Goal: Find contact information: Find contact information

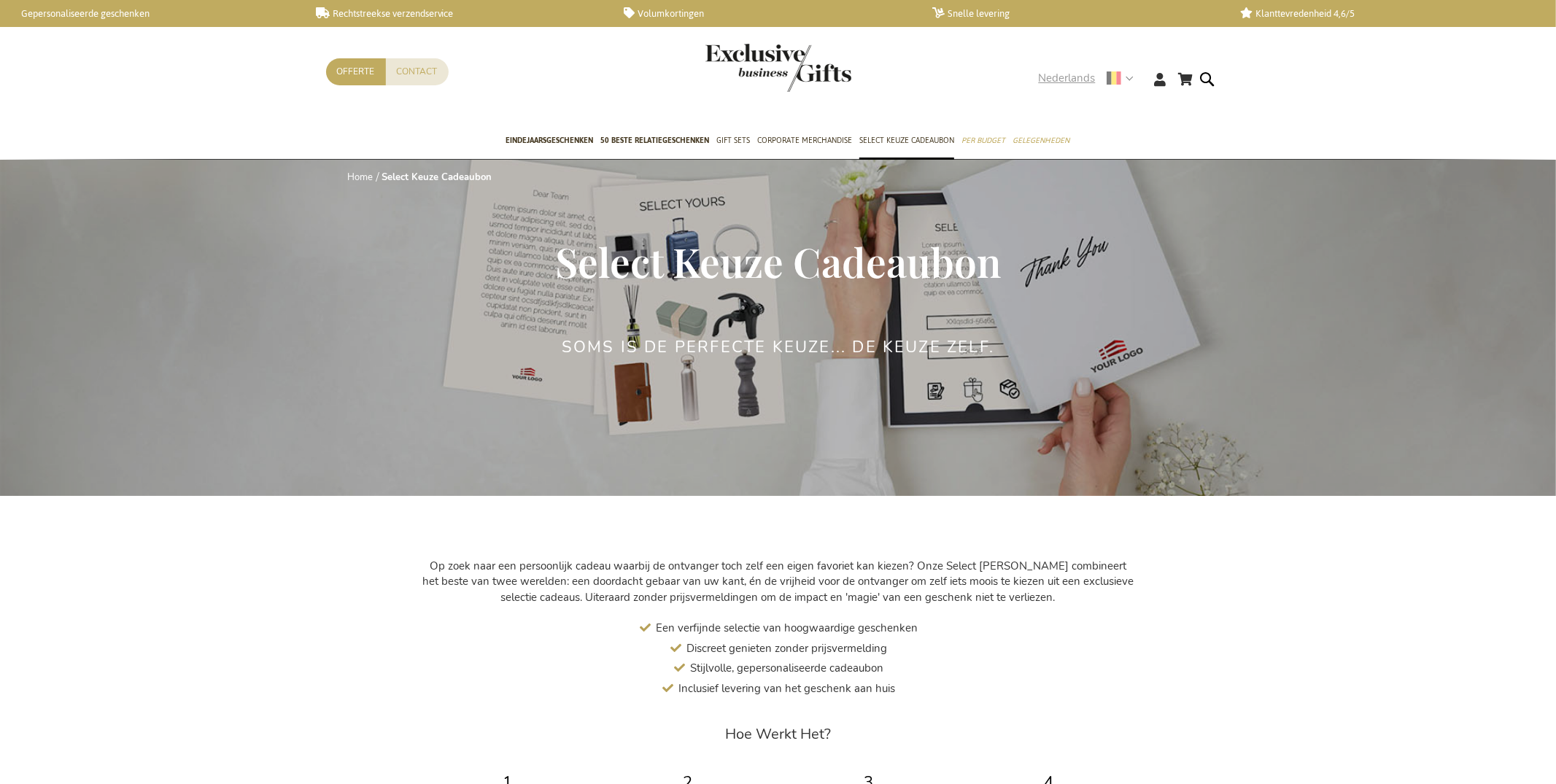
click at [1065, 75] on span "Nederlands" at bounding box center [1067, 79] width 57 height 17
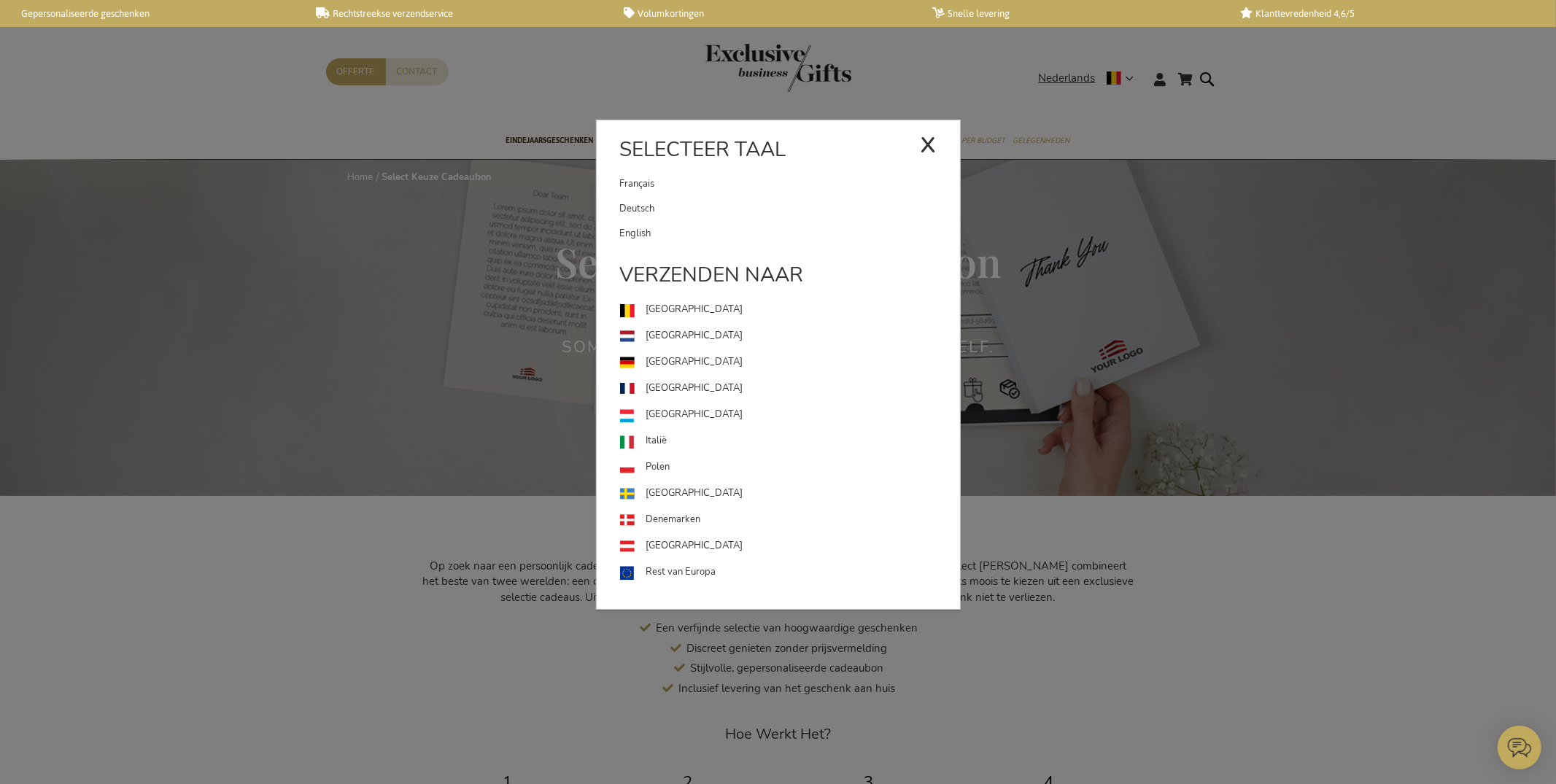
click at [700, 242] on link "English" at bounding box center [790, 233] width 340 height 25
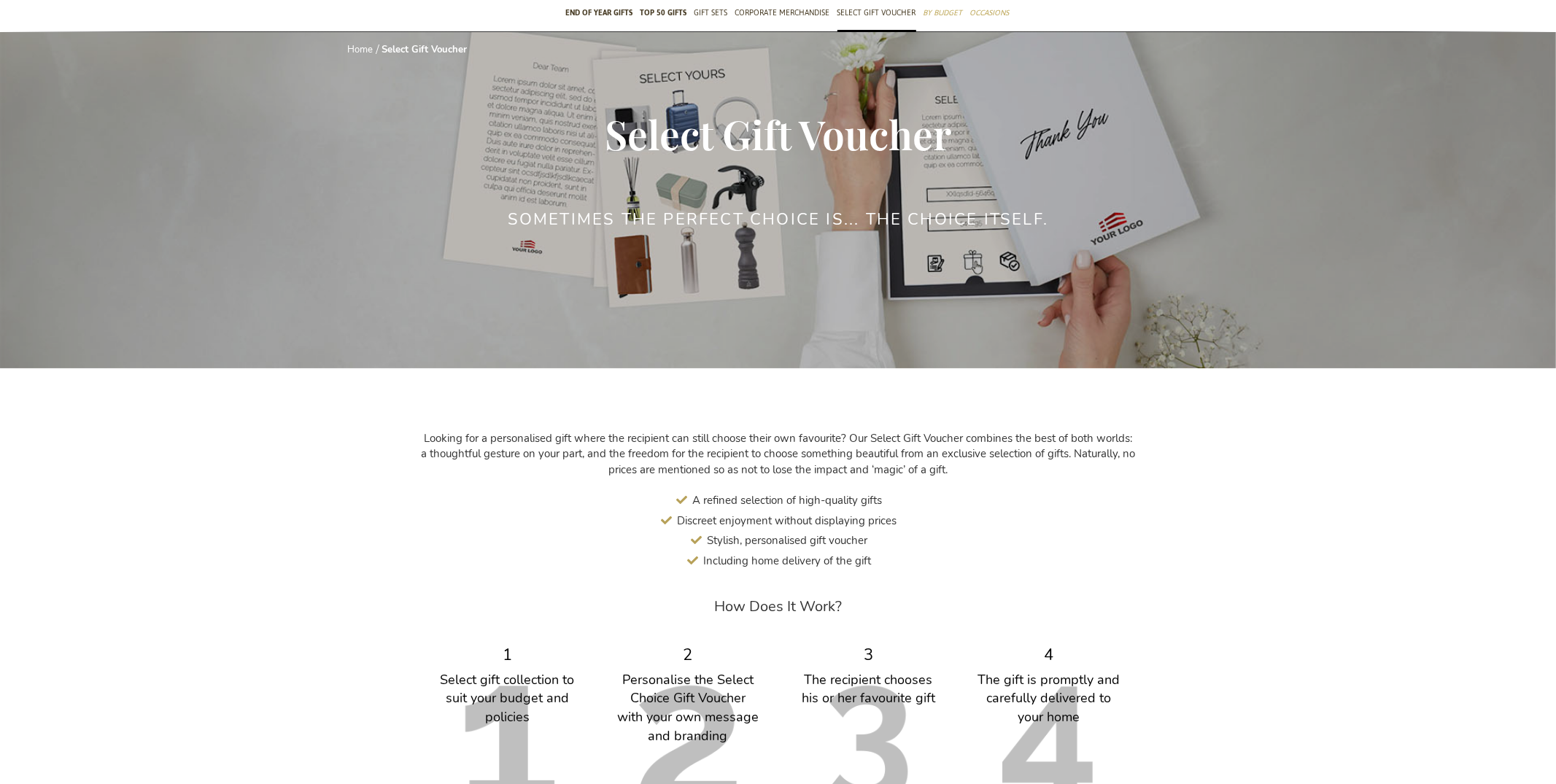
scroll to position [213, 0]
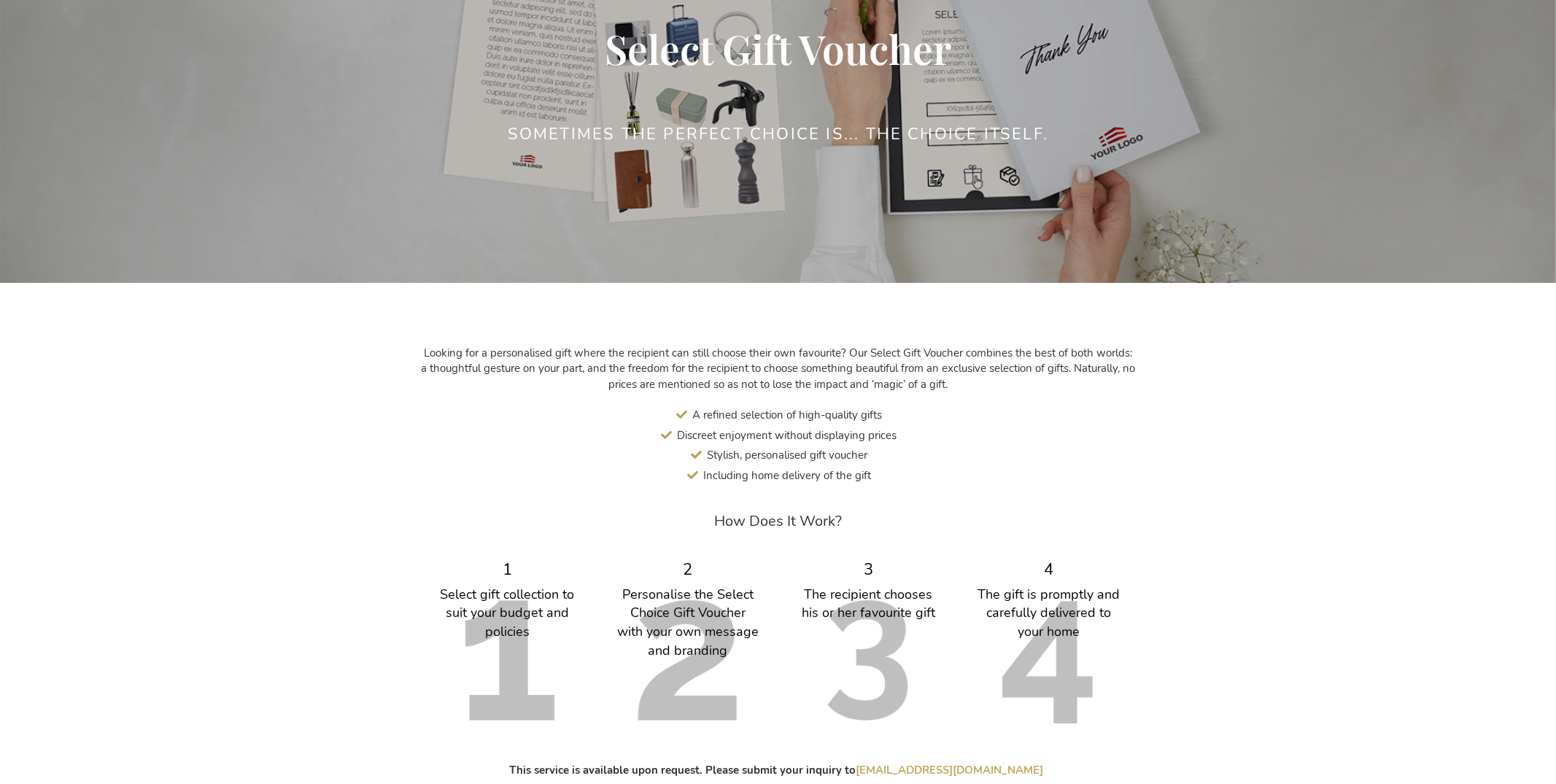
drag, startPoint x: 609, startPoint y: 264, endPoint x: 853, endPoint y: 524, distance: 356.6
click at [854, 525] on main "Home Select Gift Voucher Select Gift Voucher Sometimes the perfect choice is...…" at bounding box center [778, 382] width 927 height 870
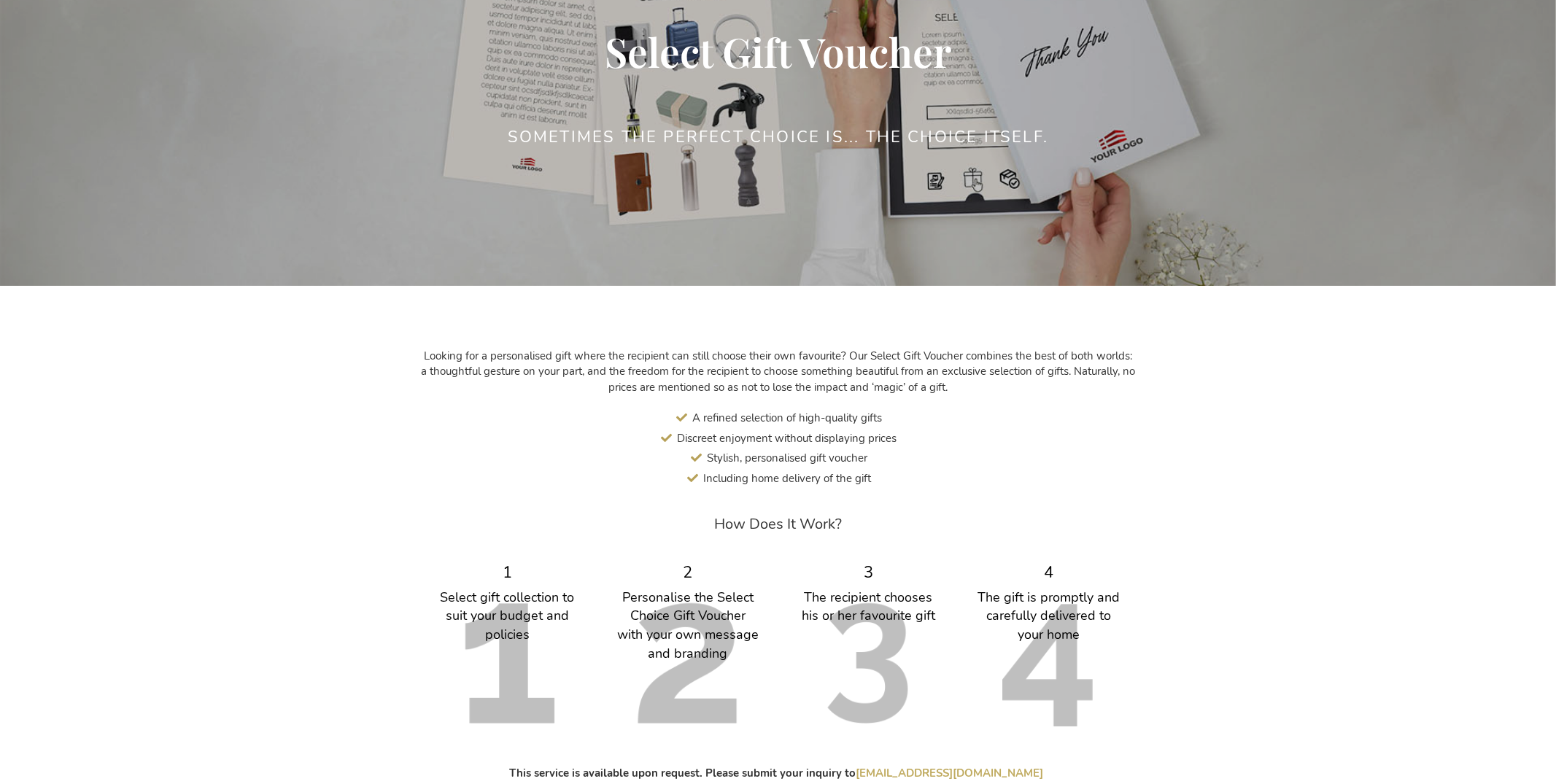
scroll to position [205, 0]
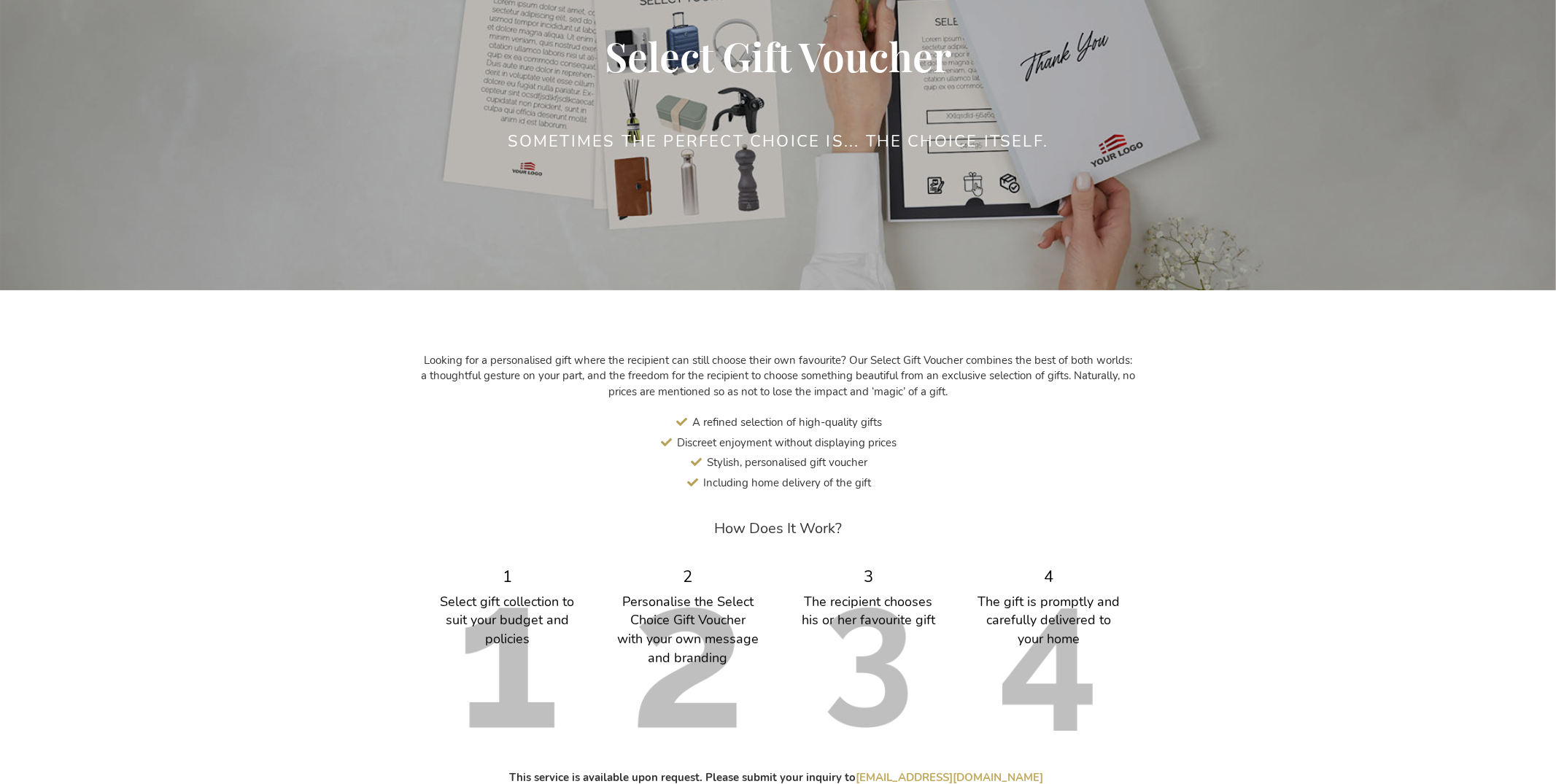
copy main "Select Gift Voucher Sometimes the perfect choice is... the choice itself. Looki…"
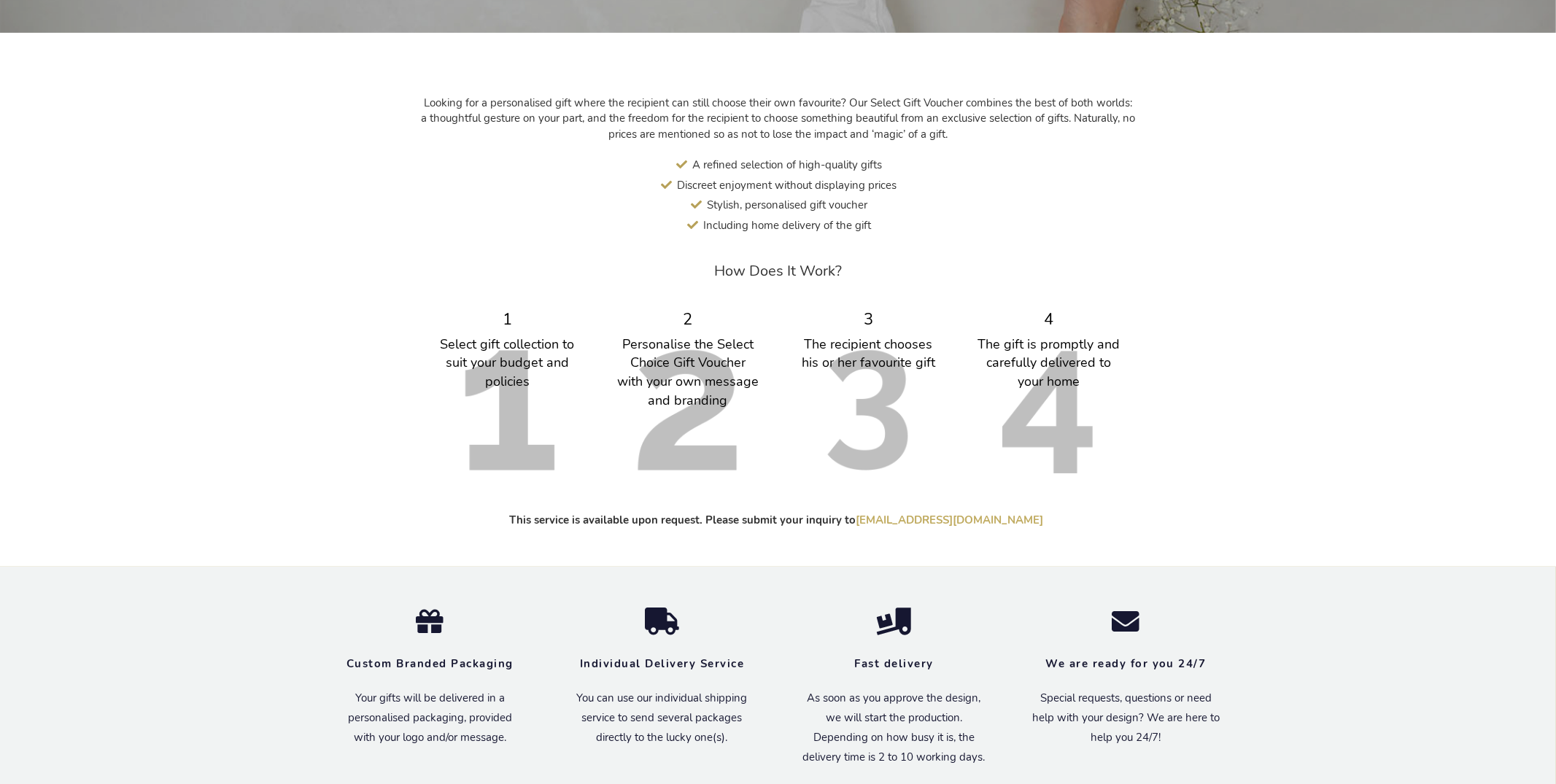
scroll to position [498, 0]
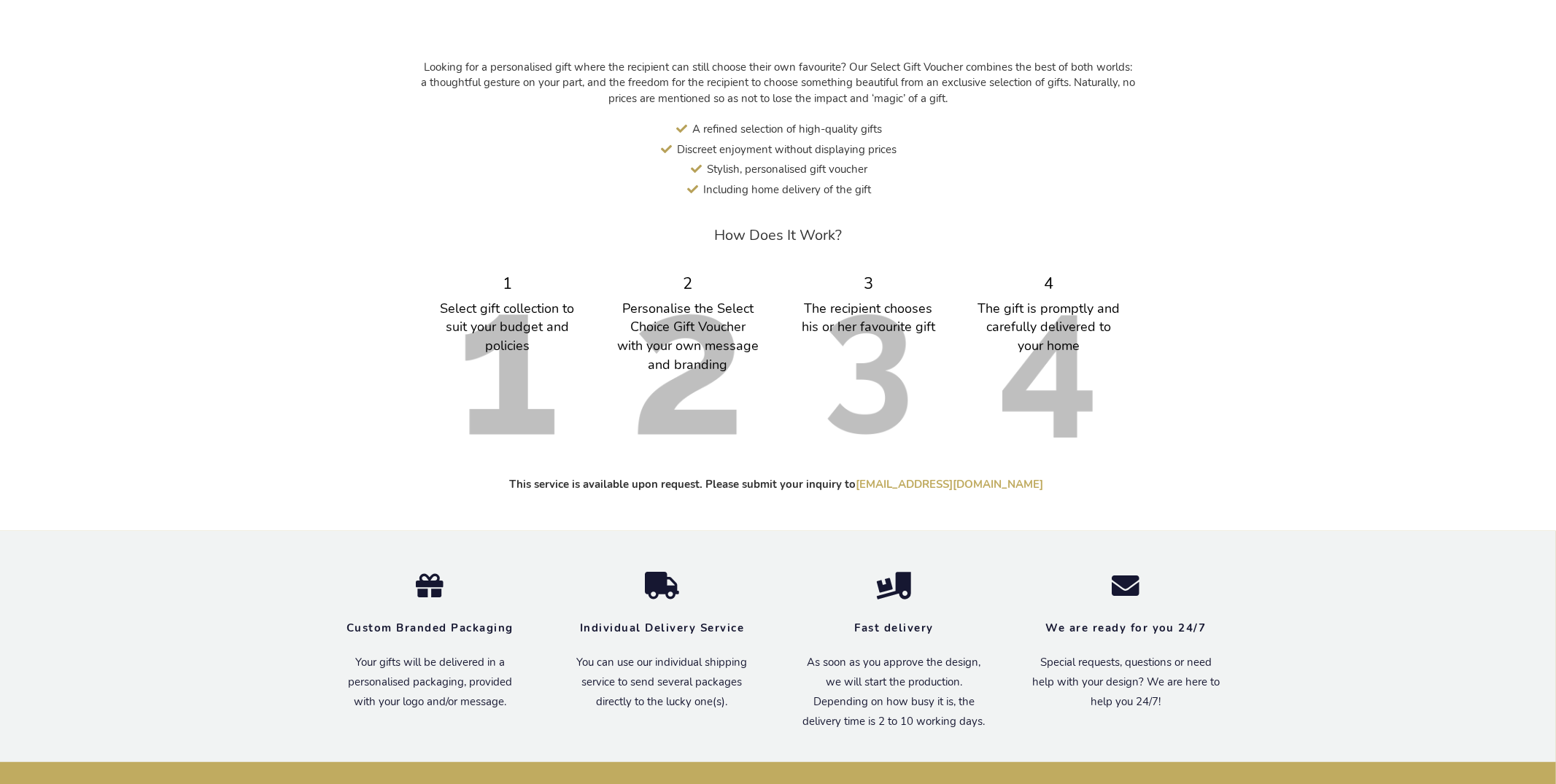
click at [407, 399] on div "Looking for a personalised gift where the recipient can still choose their own …" at bounding box center [778, 291] width 904 height 479
click at [1057, 316] on div "The gift is promptly and carefully delivered to your home" at bounding box center [1048, 328] width 144 height 56
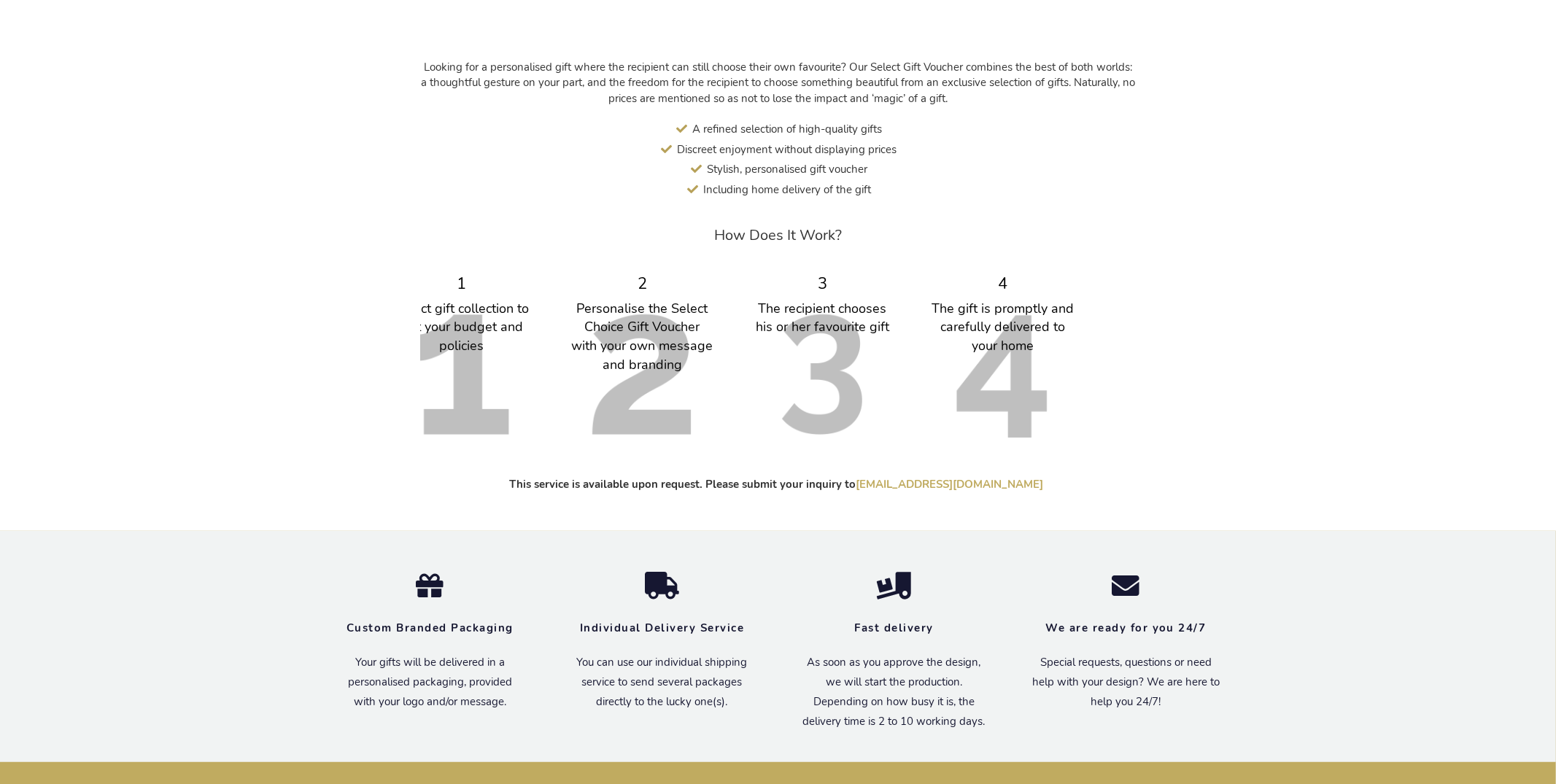
drag, startPoint x: 1100, startPoint y: 349, endPoint x: 872, endPoint y: 325, distance: 229.3
click at [872, 323] on div "1 Select gift collection to suit your budget and policies 2 Personalise the Sel…" at bounding box center [736, 353] width 722 height 174
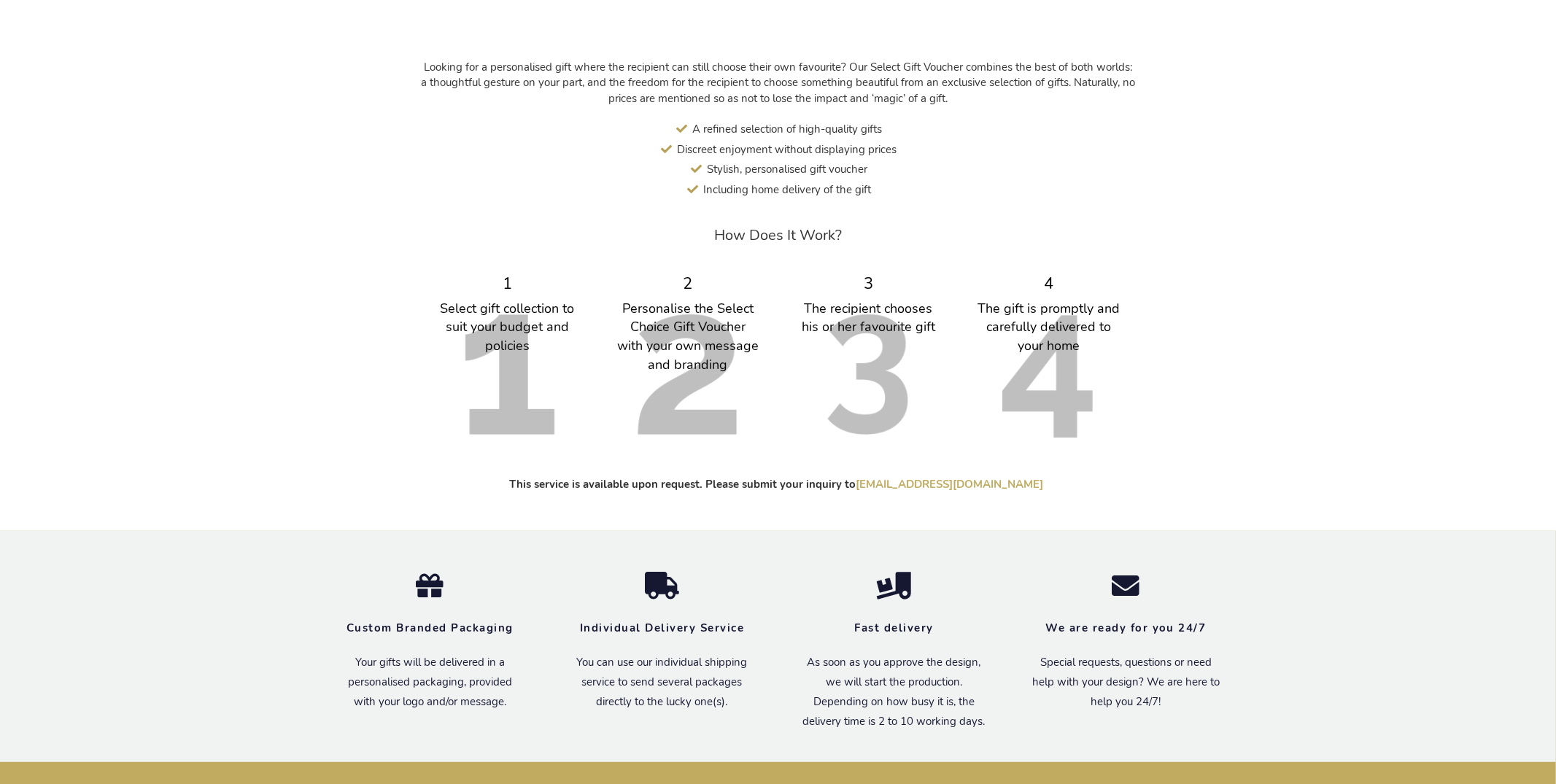
scroll to position [0, 0]
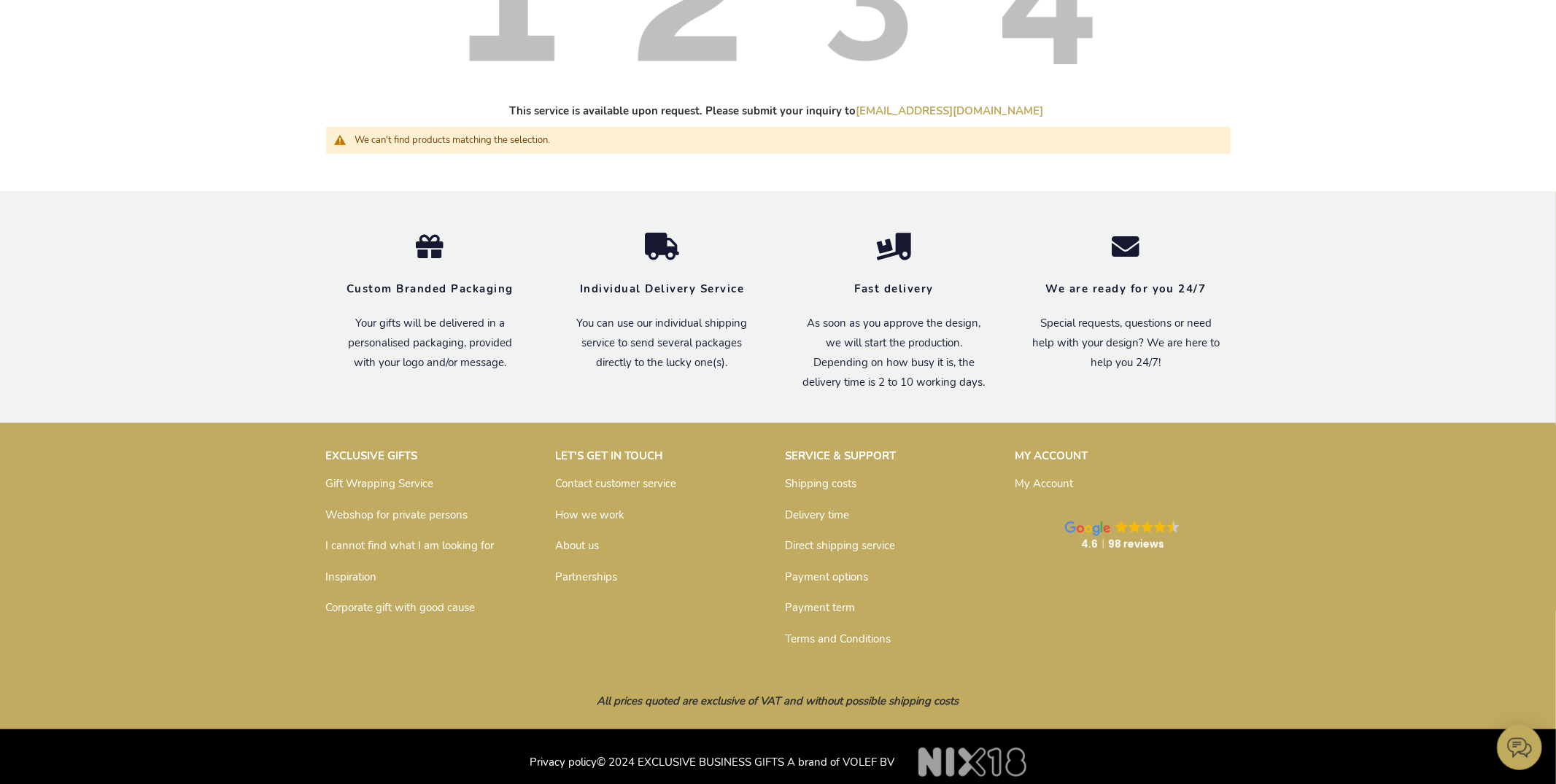
scroll to position [873, 0]
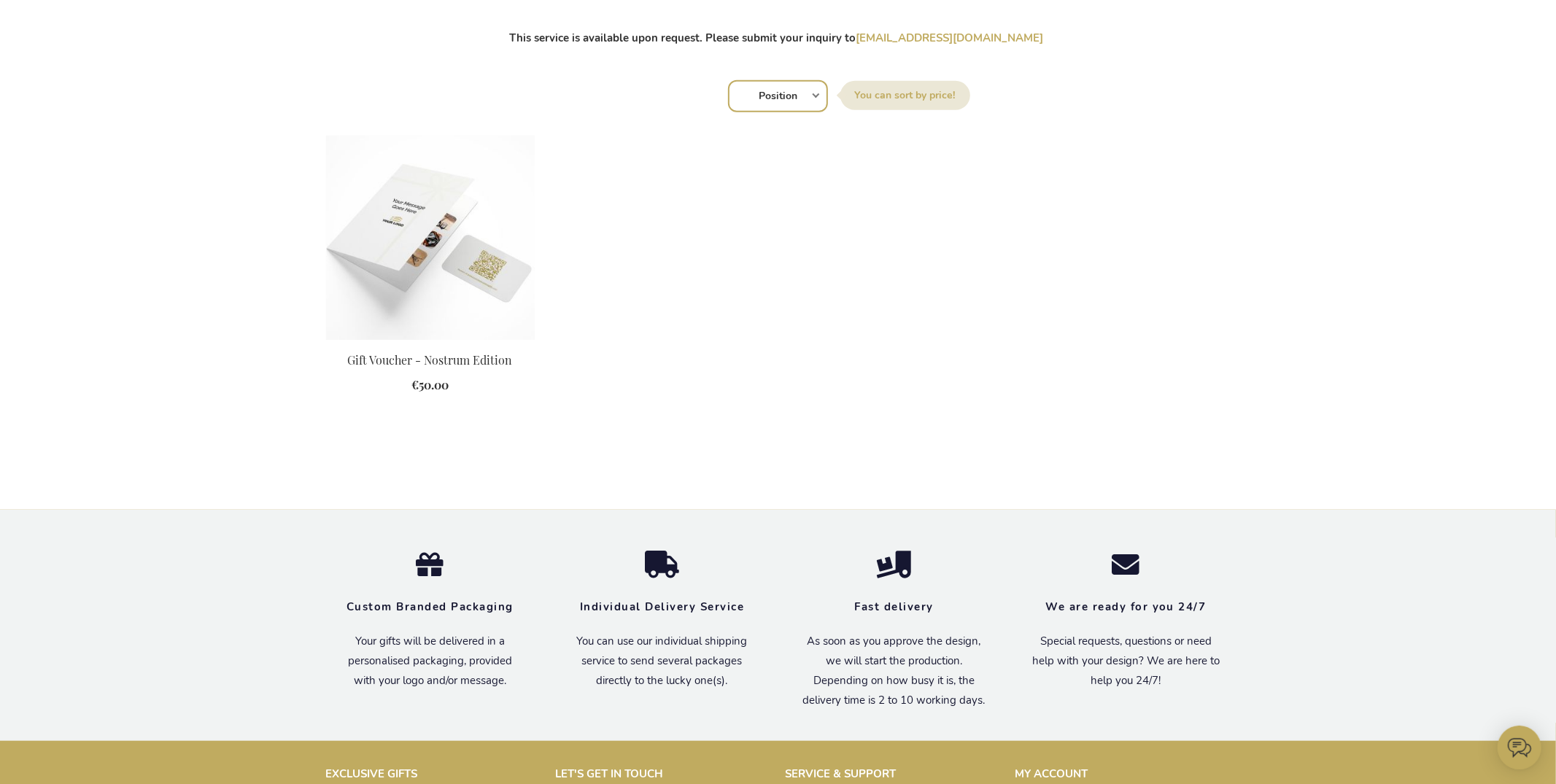
click at [363, 222] on img at bounding box center [431, 238] width 209 height 204
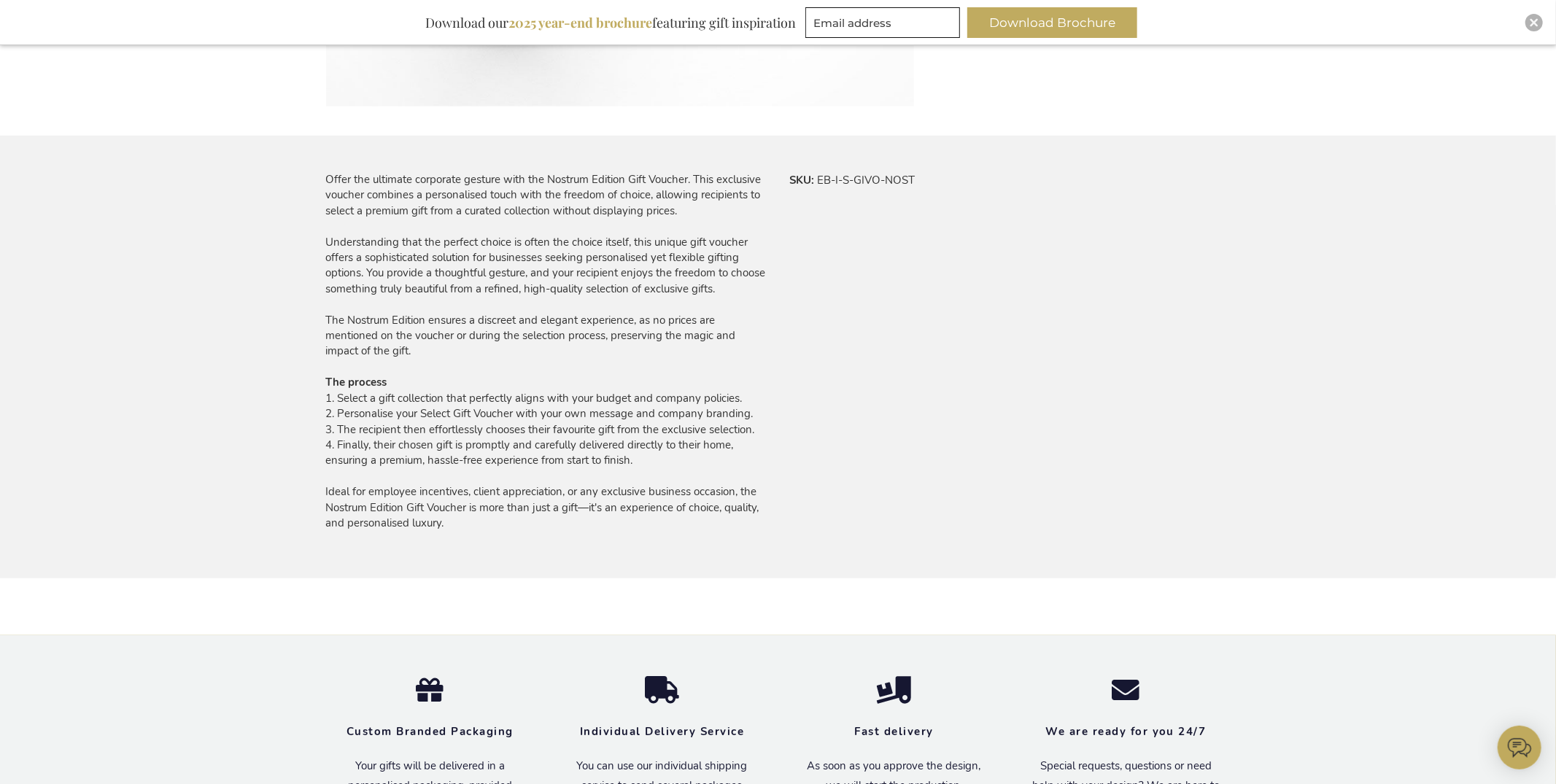
scroll to position [533, 0]
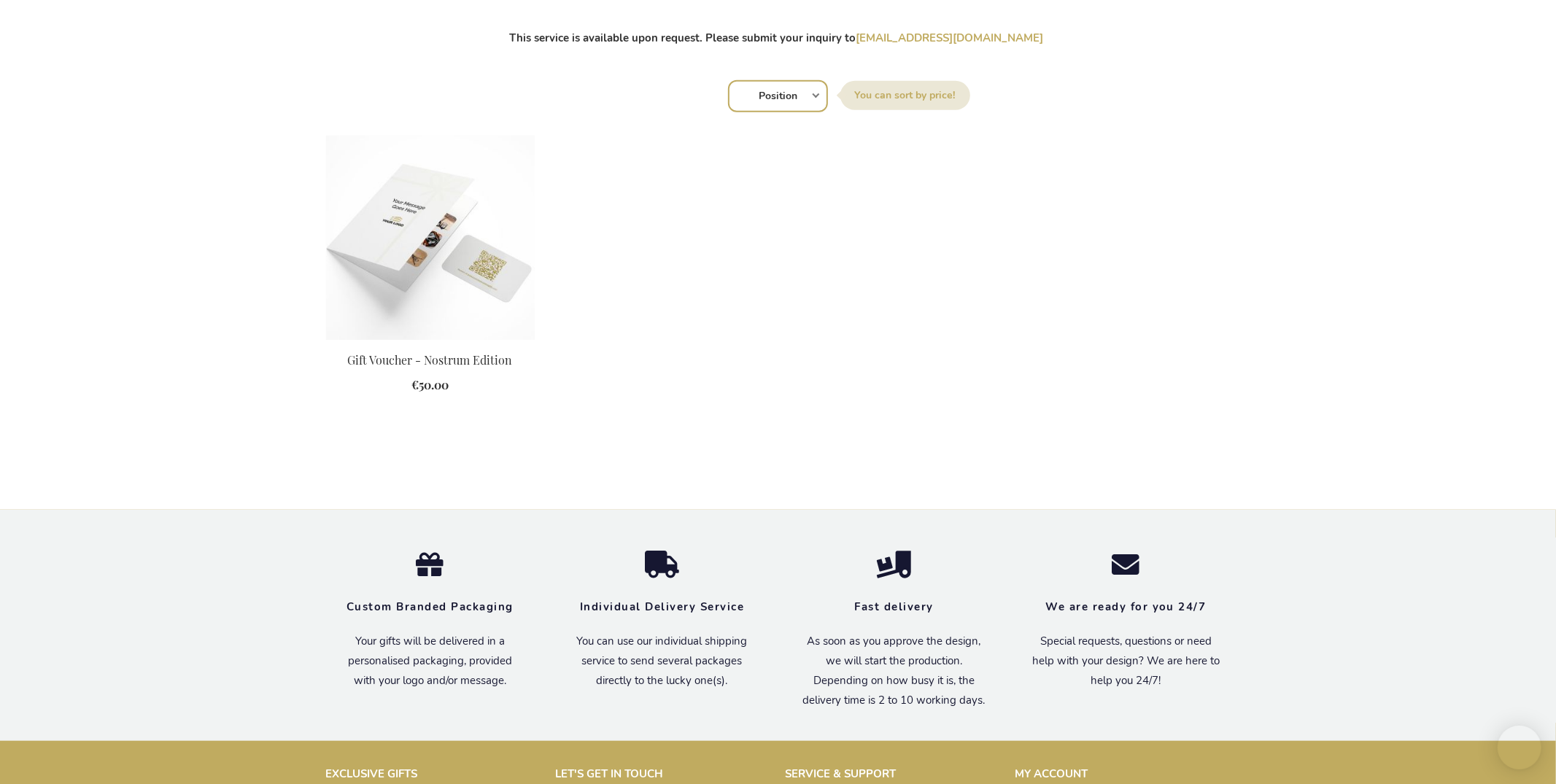
drag, startPoint x: 486, startPoint y: 242, endPoint x: 517, endPoint y: 257, distance: 34.4
click at [486, 242] on img at bounding box center [431, 238] width 209 height 204
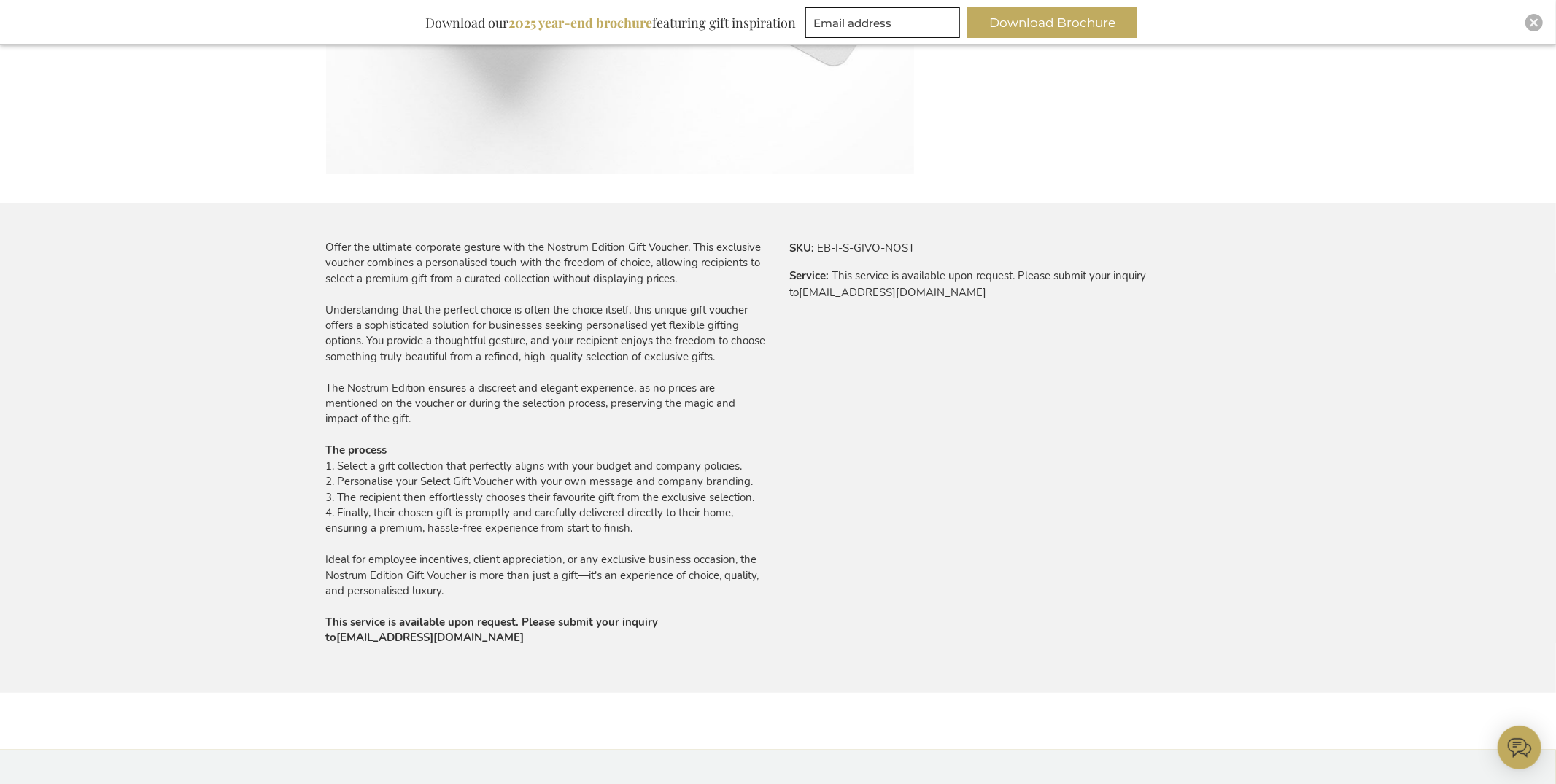
scroll to position [786, 0]
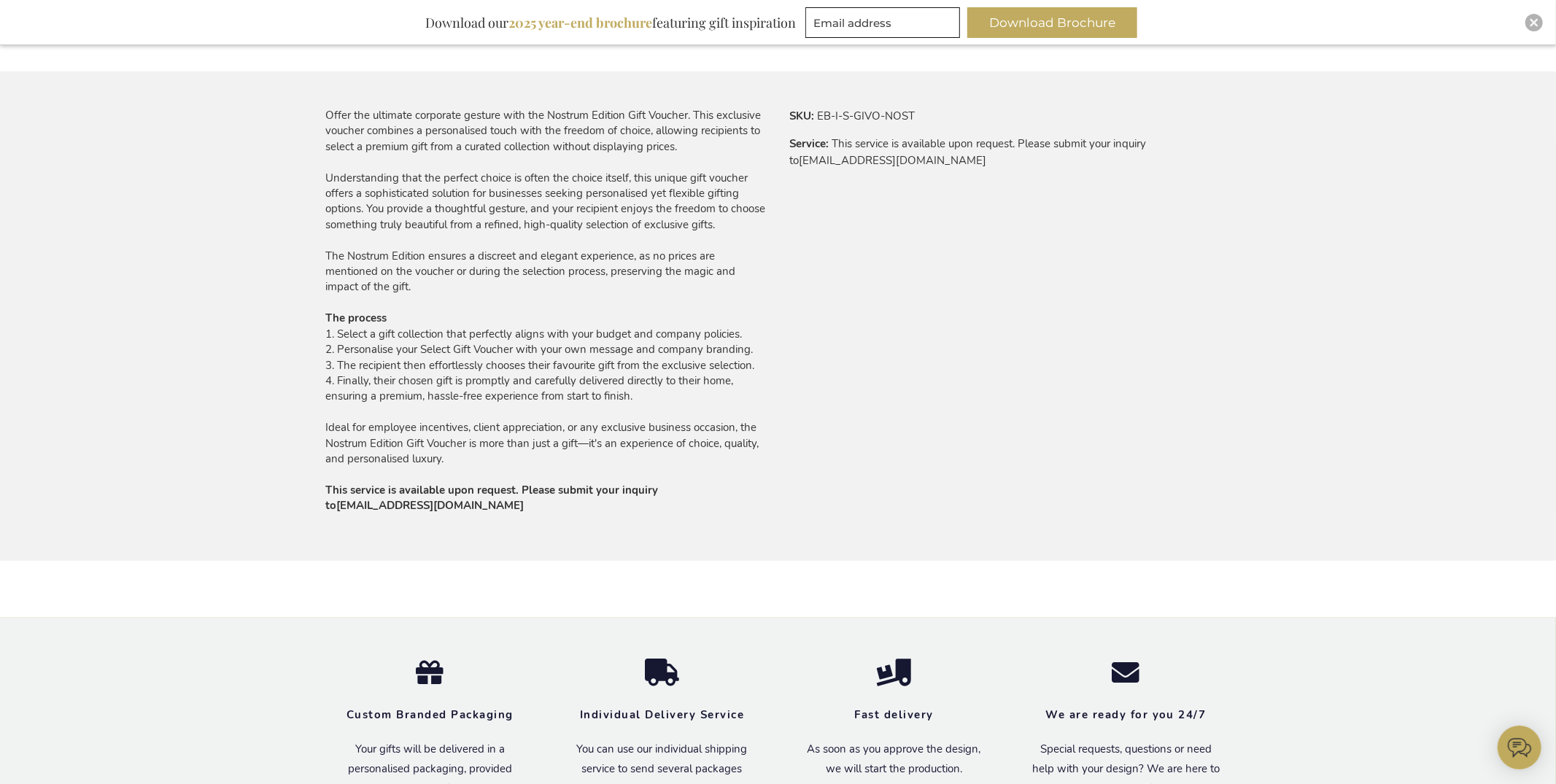
click at [437, 491] on strong "This service is available upon request. Please submit your inquiry to service@e…" at bounding box center [493, 498] width 333 height 30
click at [437, 490] on strong "This service is available upon request. Please submit your inquiry to service@e…" at bounding box center [493, 498] width 333 height 30
copy div "This service is available upon request. Please submit your inquiry to service@e…"
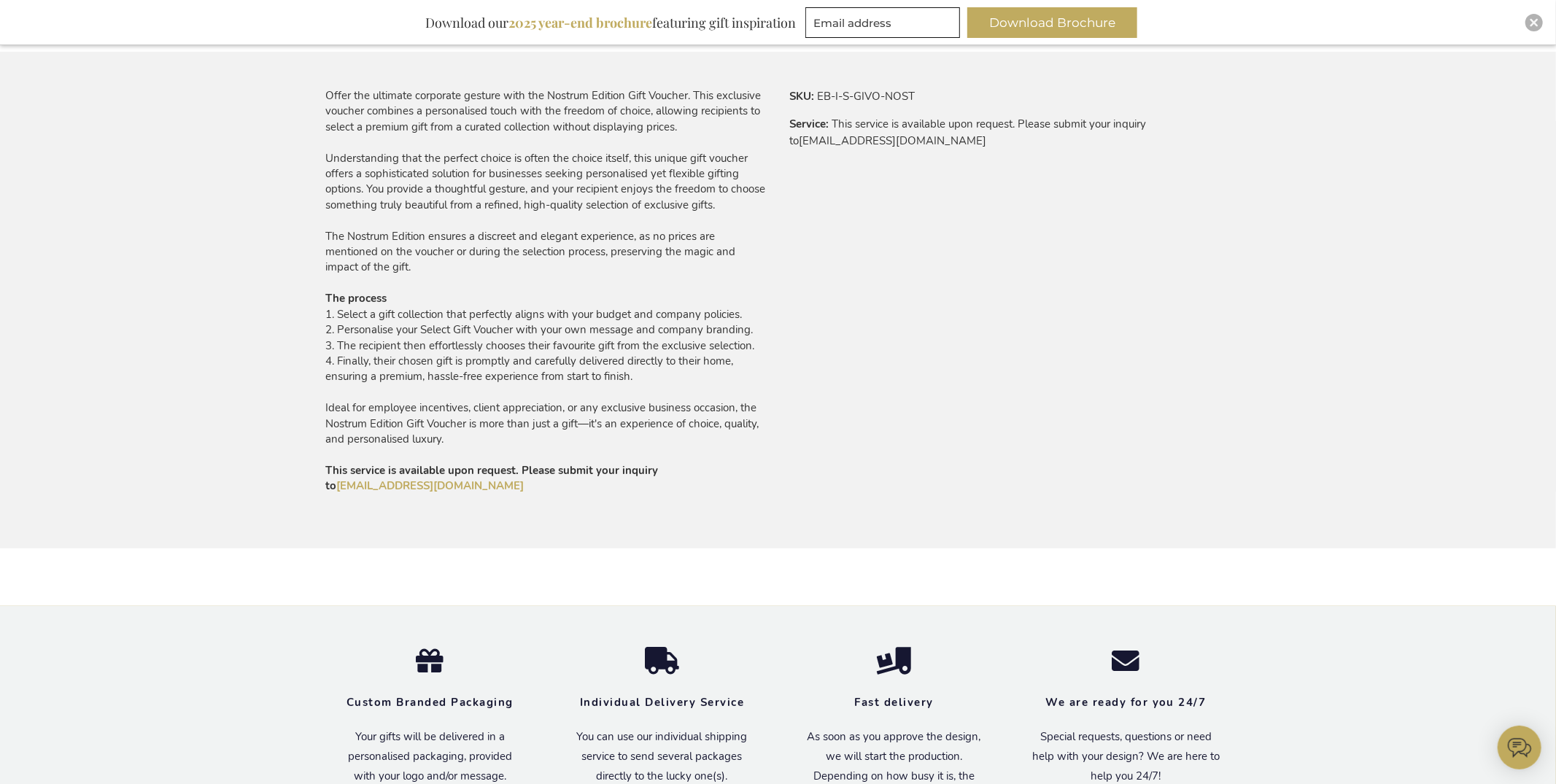
scroll to position [796, 0]
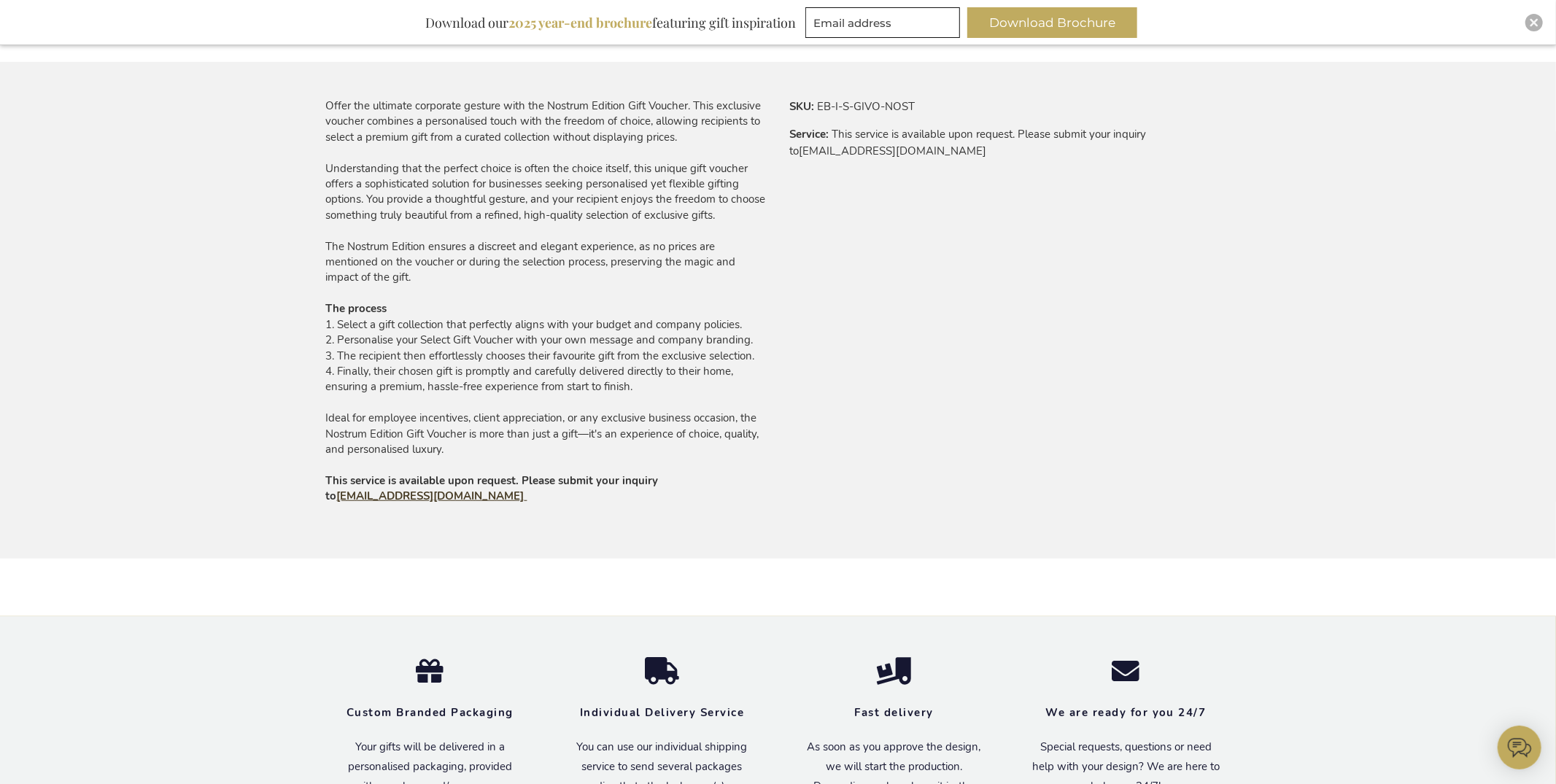
click at [475, 497] on link "[EMAIL_ADDRESS][DOMAIN_NAME]" at bounding box center [432, 496] width 190 height 15
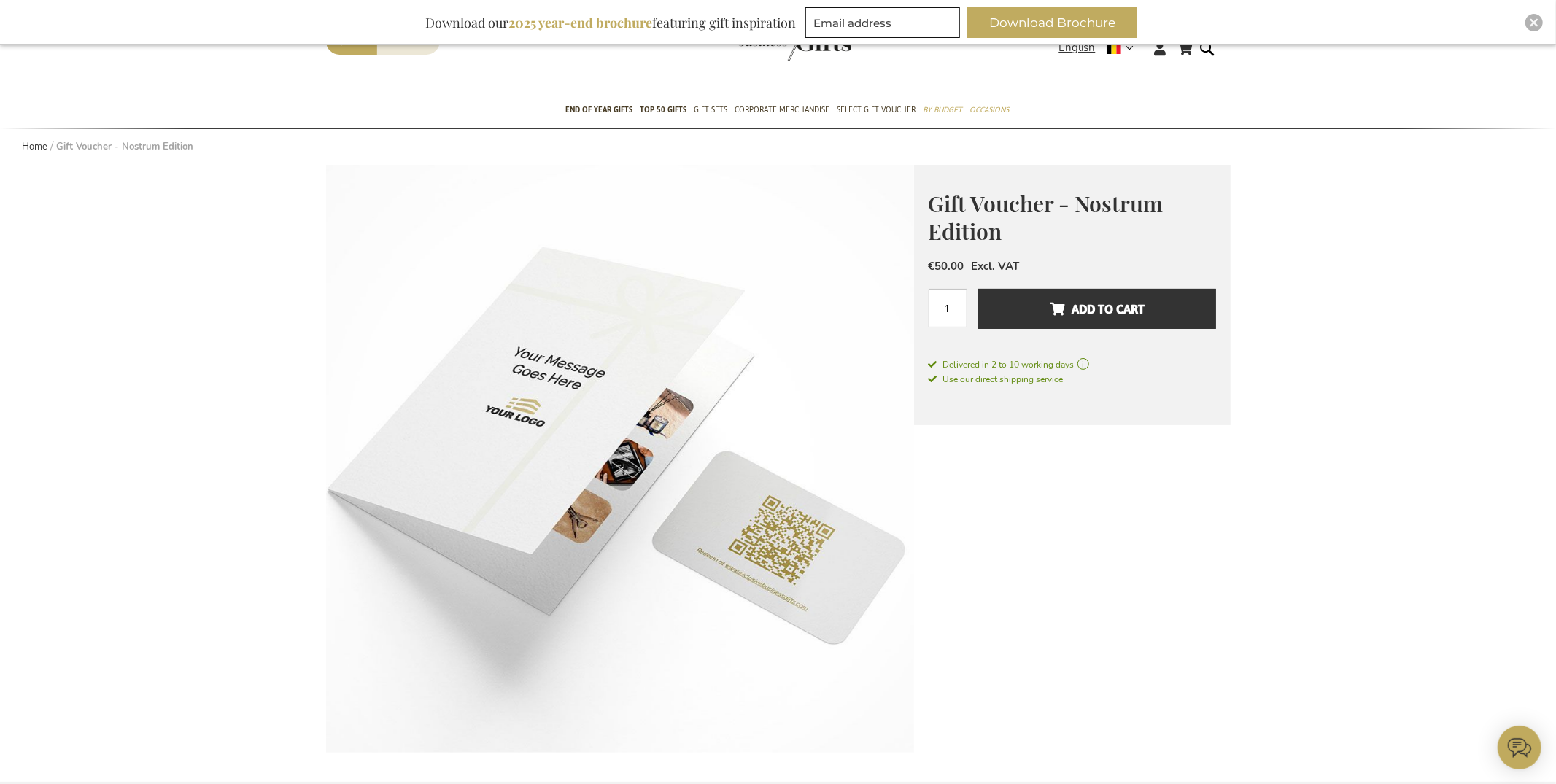
scroll to position [18, 0]
